Goal: Information Seeking & Learning: Learn about a topic

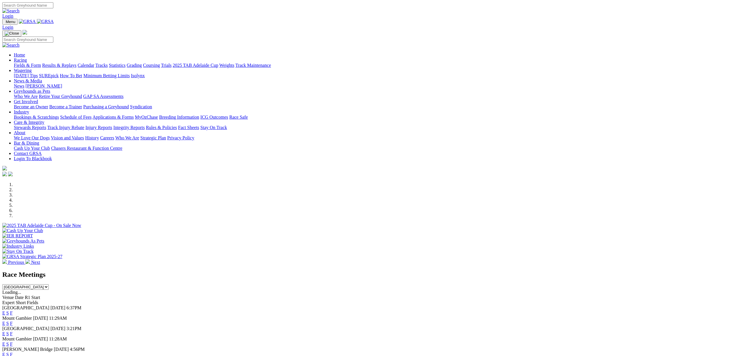
click at [5, 311] on link "E" at bounding box center [3, 313] width 3 height 5
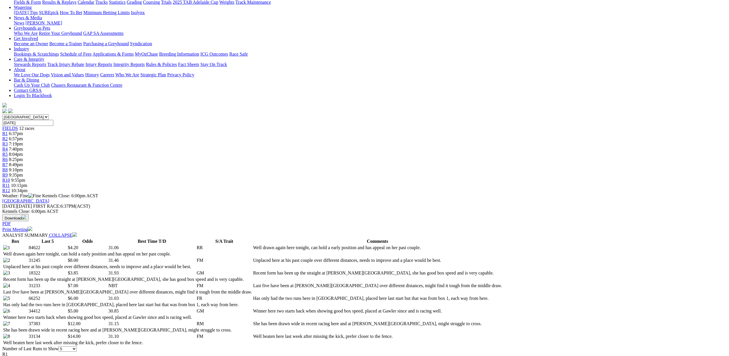
scroll to position [43, 0]
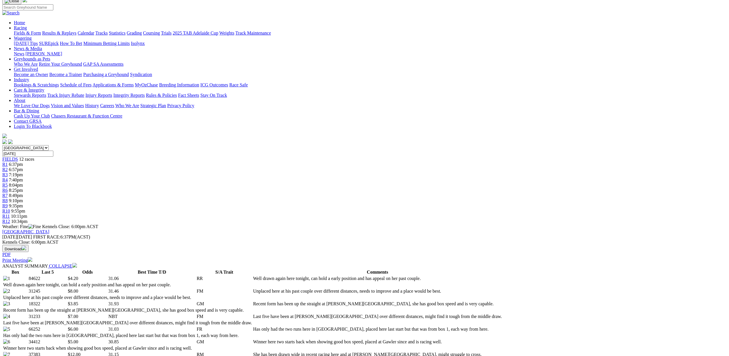
click at [23, 167] on span "6:57pm" at bounding box center [16, 169] width 14 height 5
